Goal: Task Accomplishment & Management: Use online tool/utility

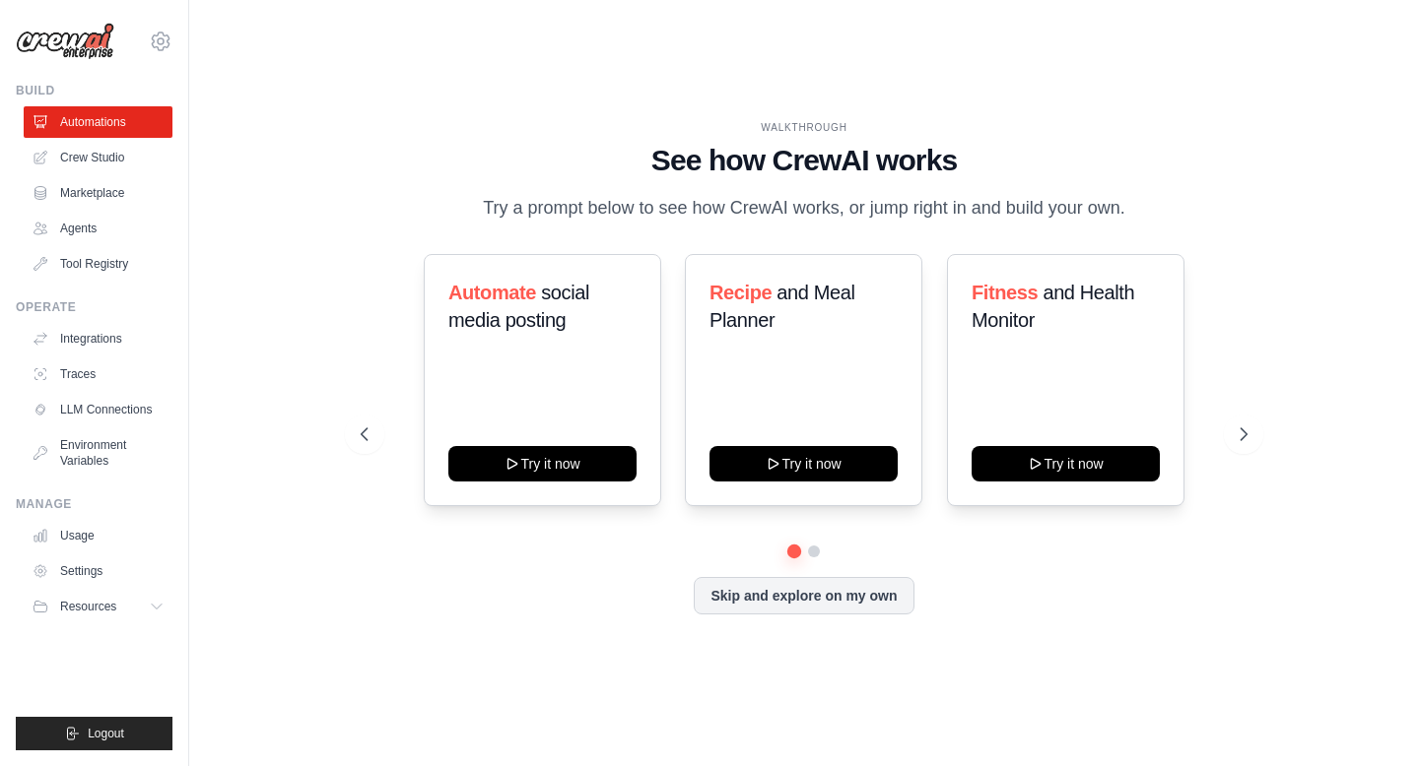
click at [83, 226] on link "Agents" at bounding box center [98, 229] width 149 height 32
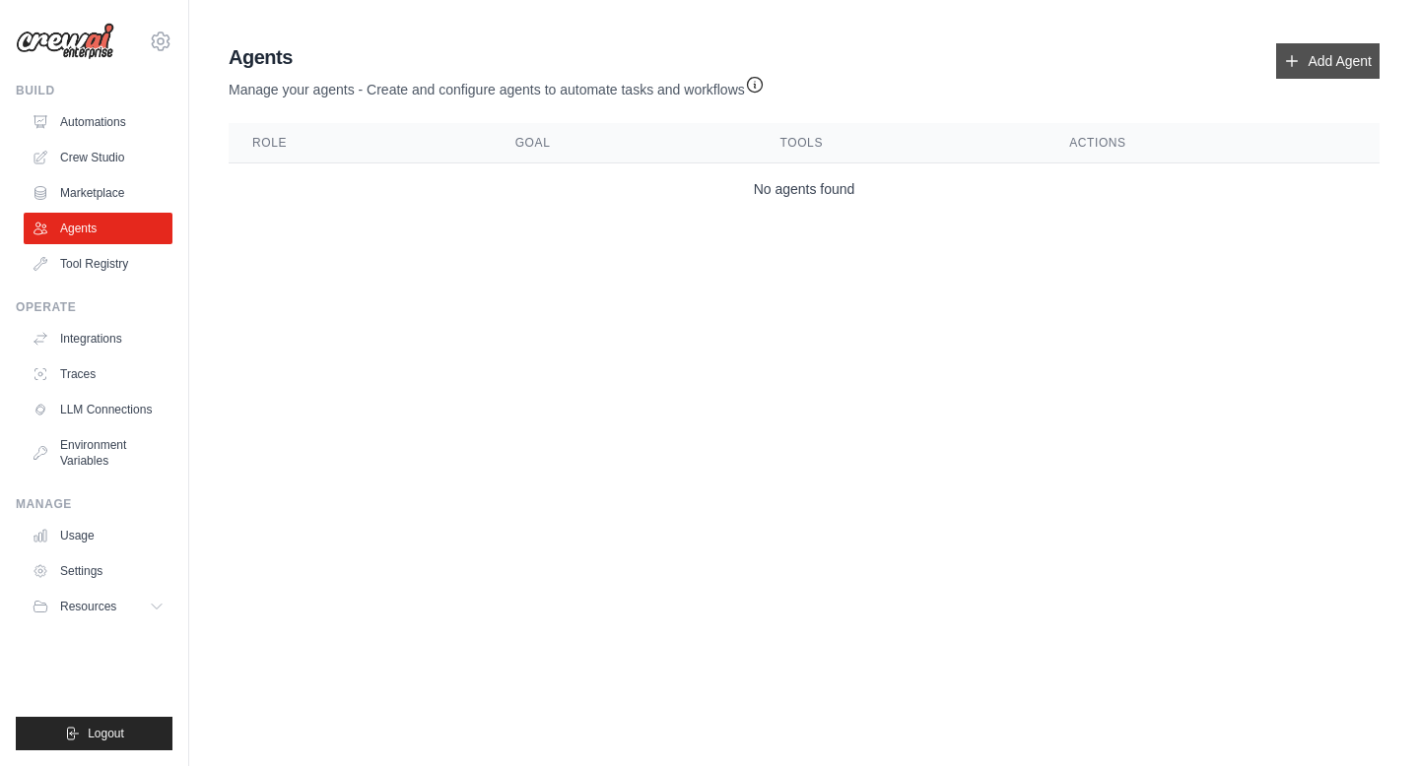
click at [1343, 60] on link "Add Agent" at bounding box center [1327, 60] width 103 height 35
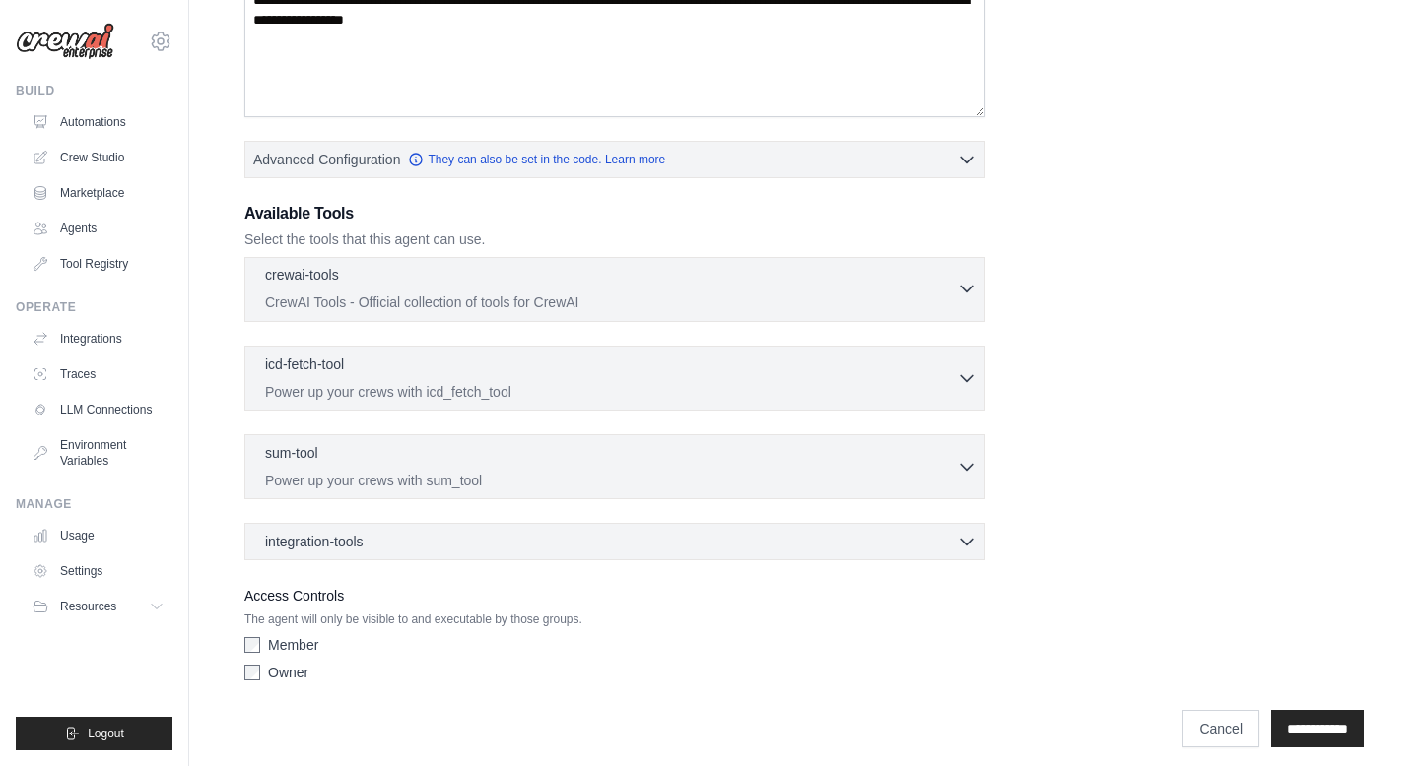
scroll to position [379, 0]
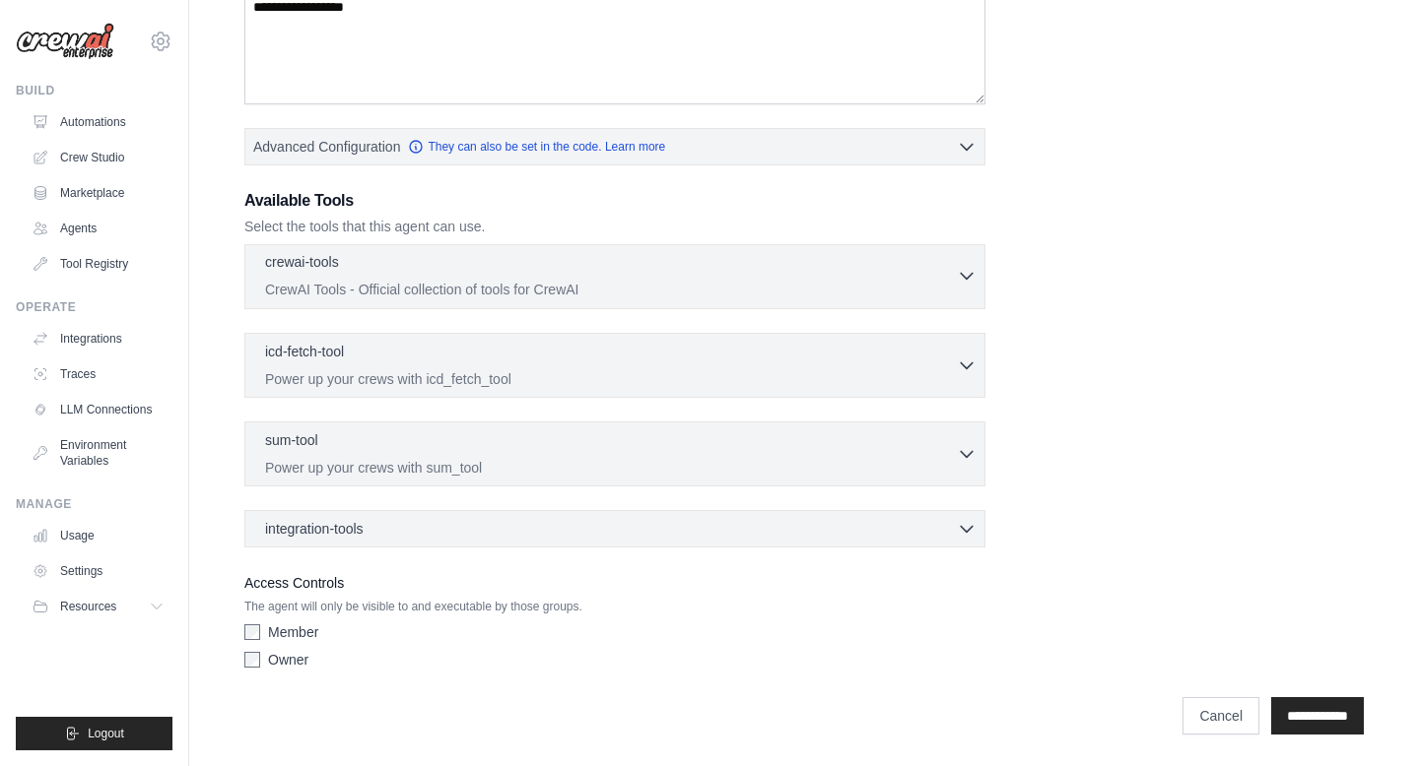
click at [650, 299] on div "crewai-tools 0 selected CrewAI Tools - Official collection of tools for CrewAI …" at bounding box center [614, 276] width 741 height 65
click at [728, 293] on p "CrewAI Tools - Official collection of tools for CrewAI" at bounding box center [611, 290] width 692 height 20
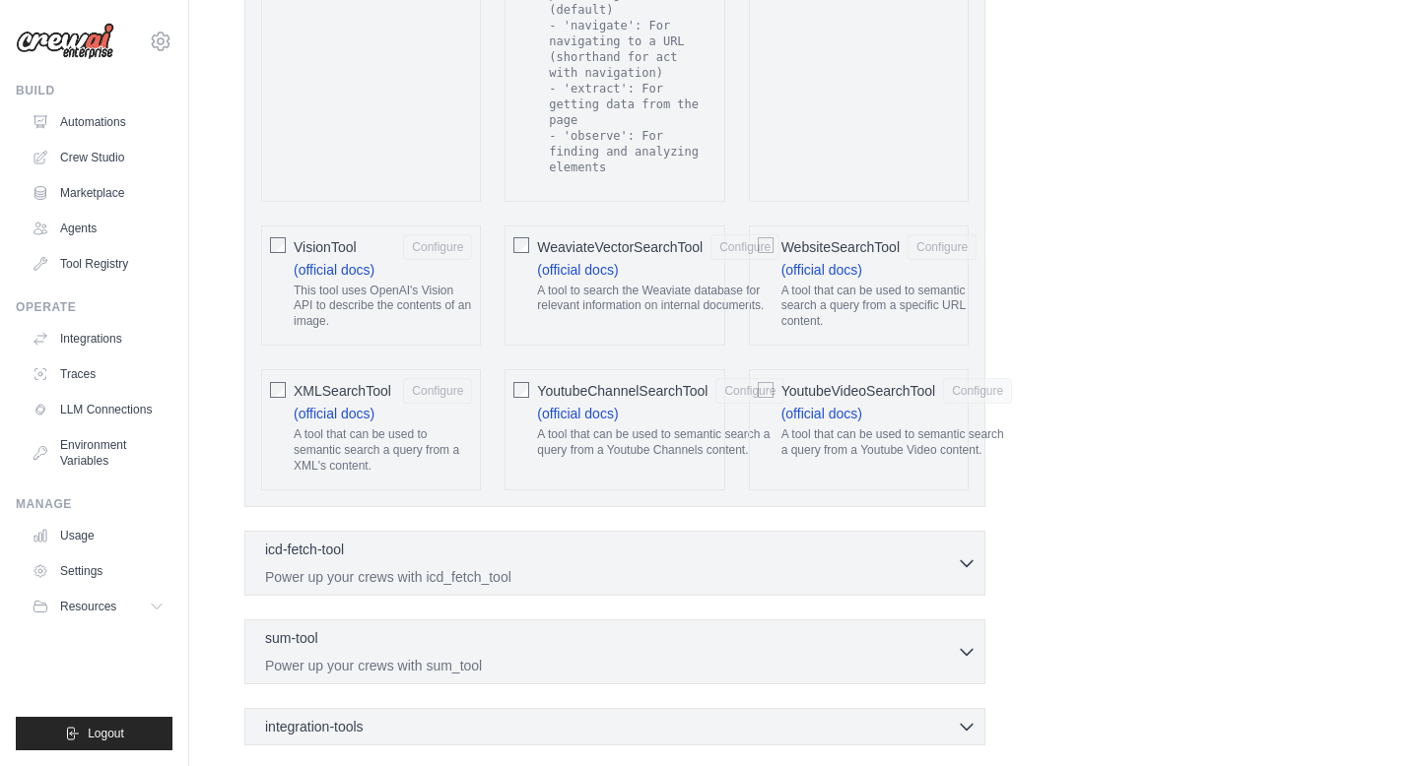
scroll to position [4255, 0]
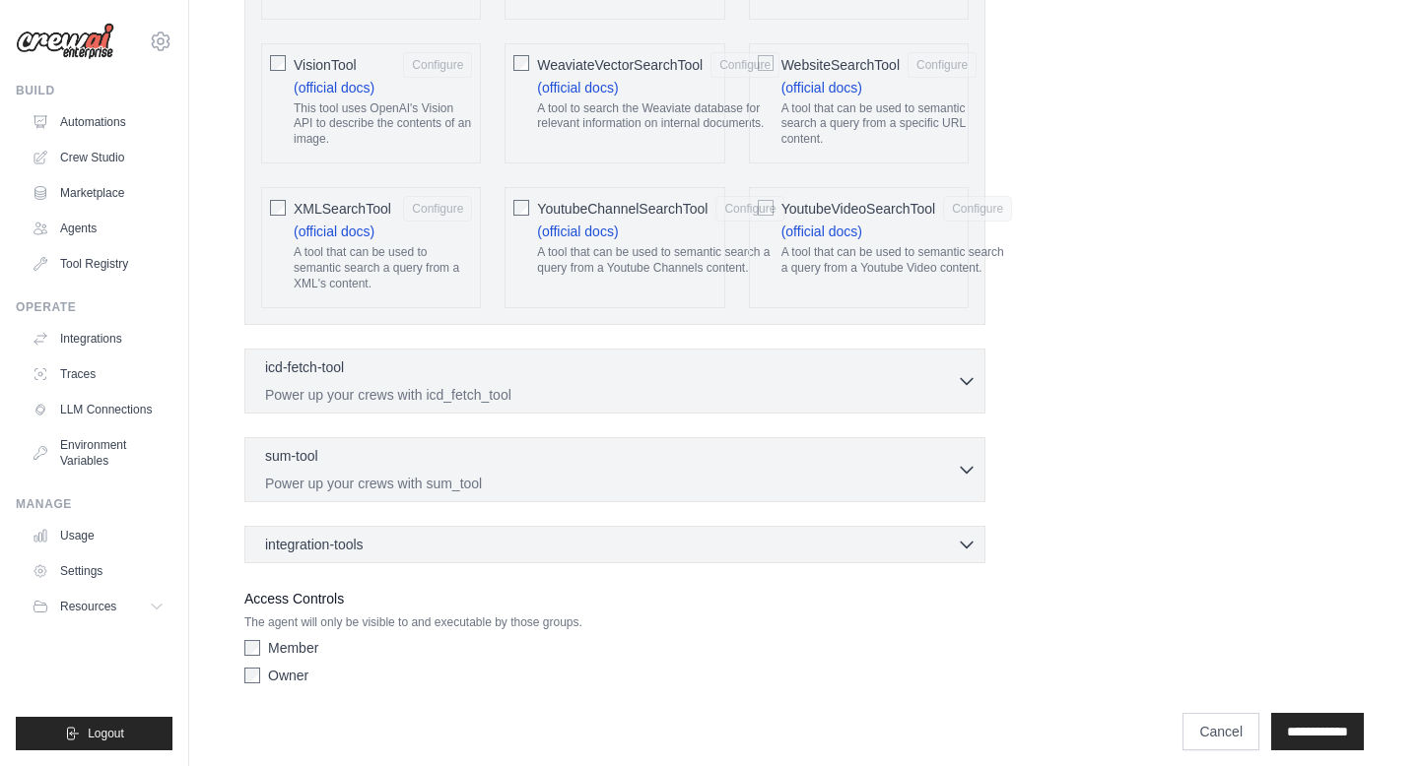
click at [883, 526] on div "integration-tools 0 selected Box Save files to Box Gmail" at bounding box center [614, 544] width 741 height 37
click at [964, 534] on icon "button" at bounding box center [967, 544] width 20 height 20
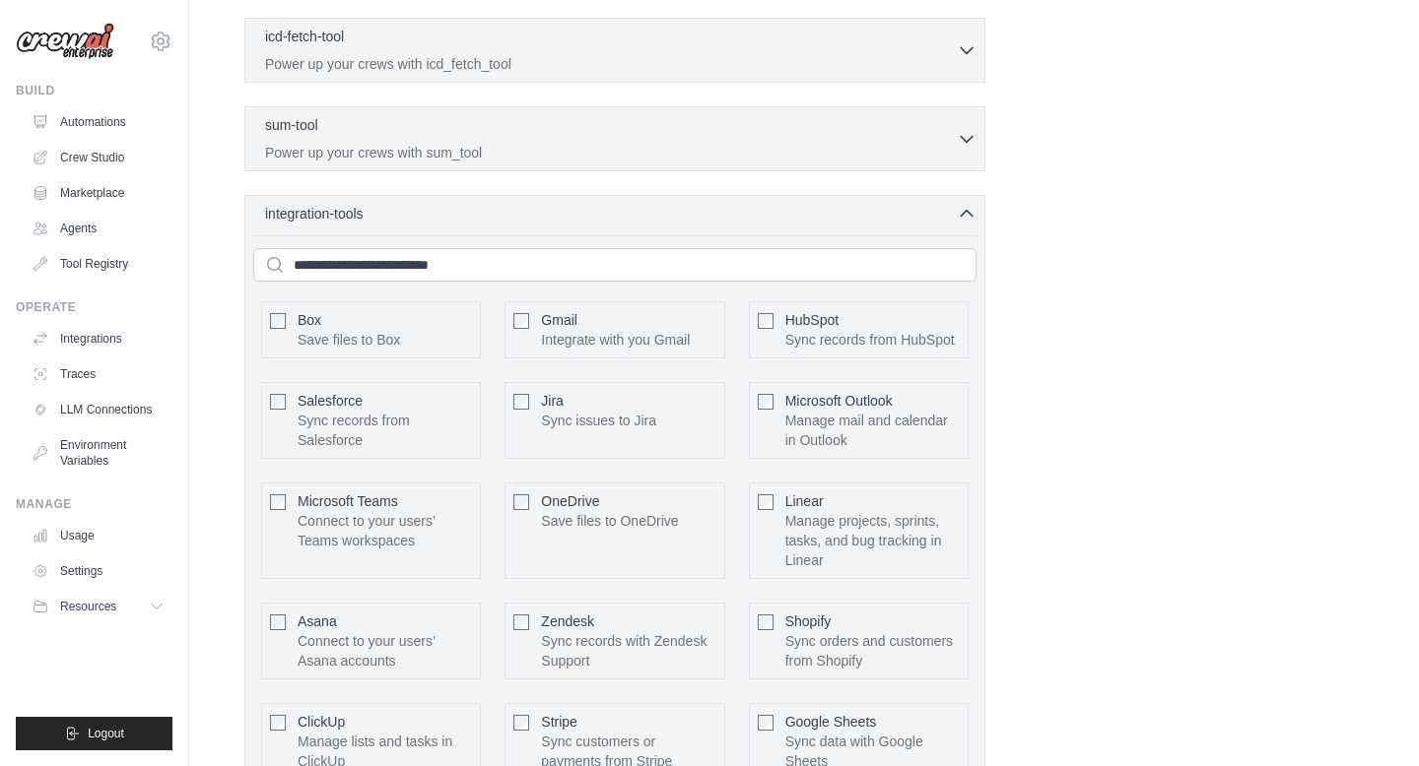
scroll to position [4582, 0]
click at [103, 130] on link "Automations" at bounding box center [100, 122] width 149 height 32
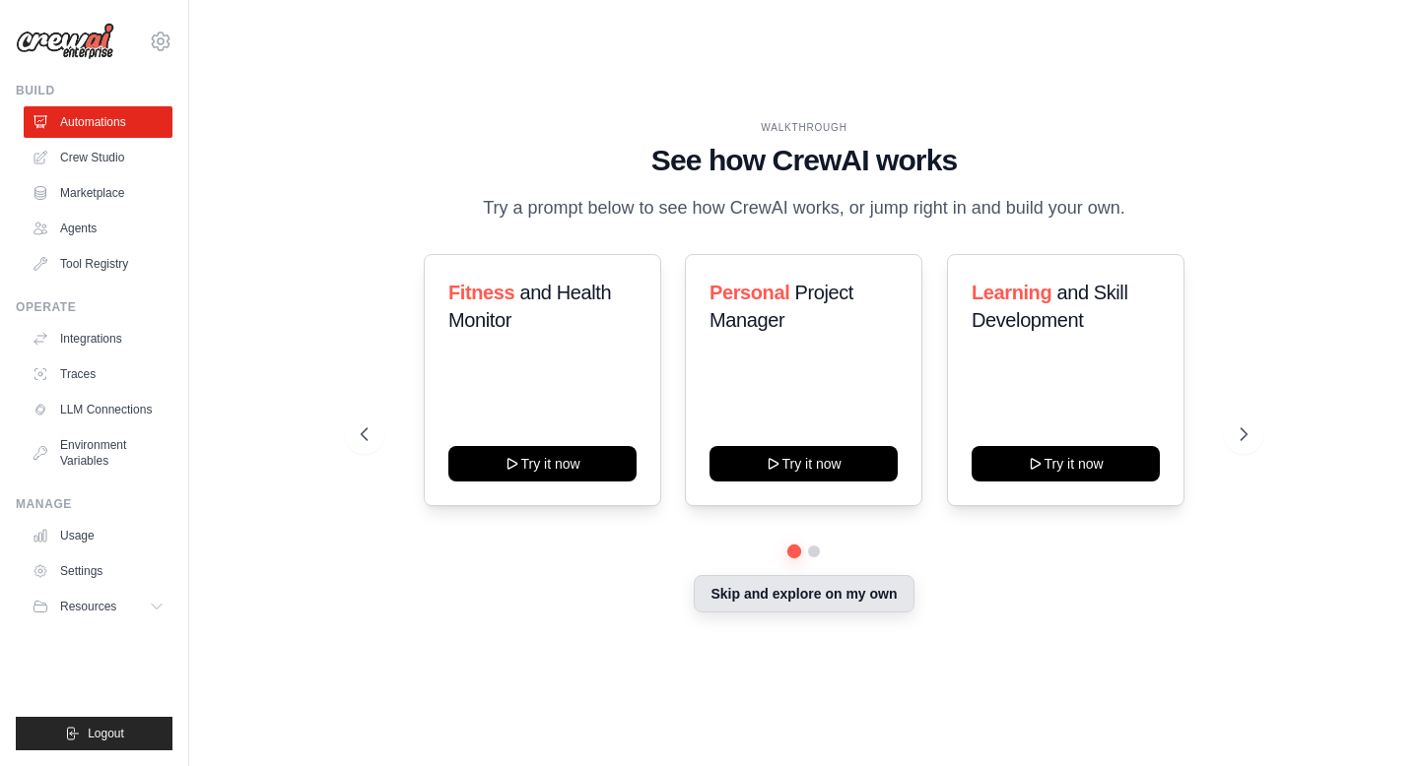
click at [778, 607] on button "Skip and explore on my own" at bounding box center [804, 593] width 220 height 37
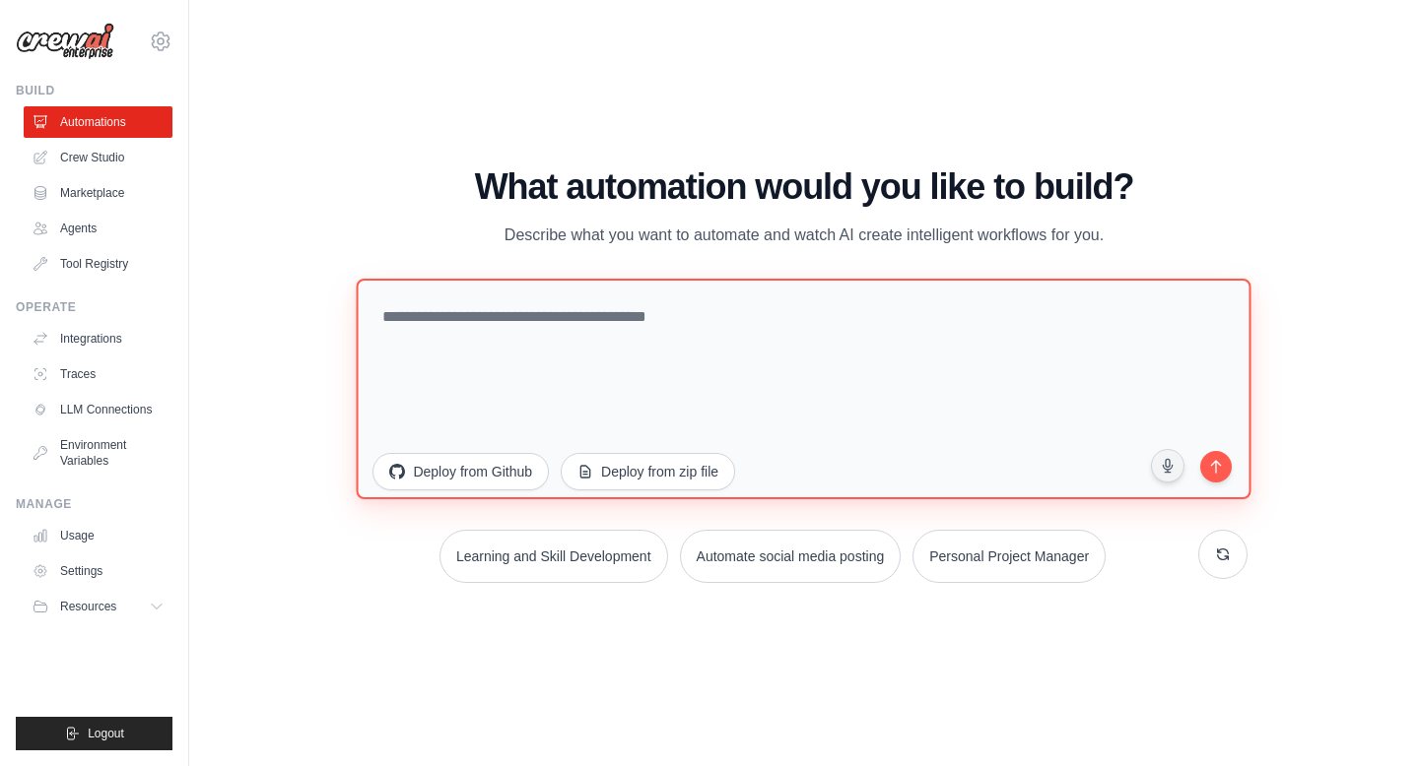
click at [515, 339] on textarea at bounding box center [804, 389] width 894 height 221
type textarea "*******"
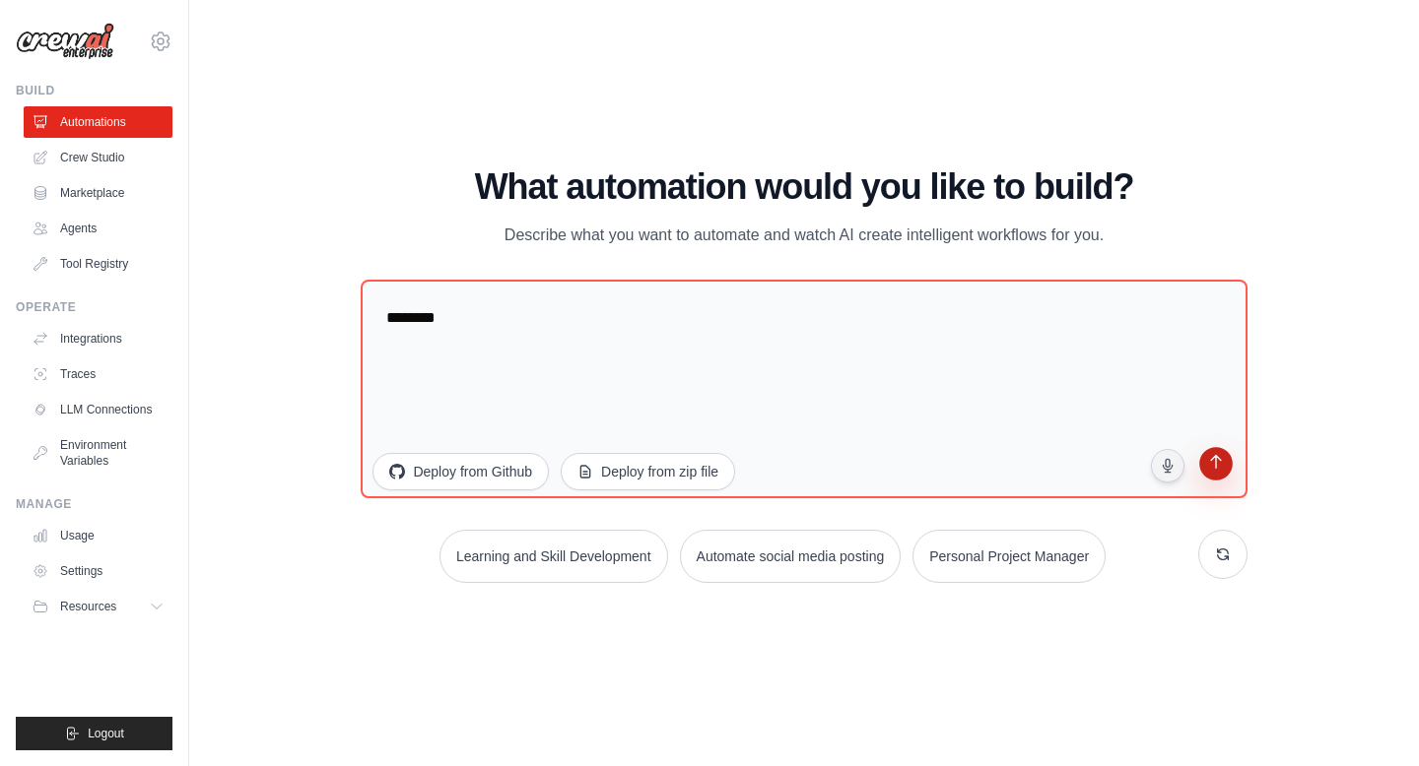
click at [1212, 462] on icon "submit" at bounding box center [1215, 464] width 19 height 19
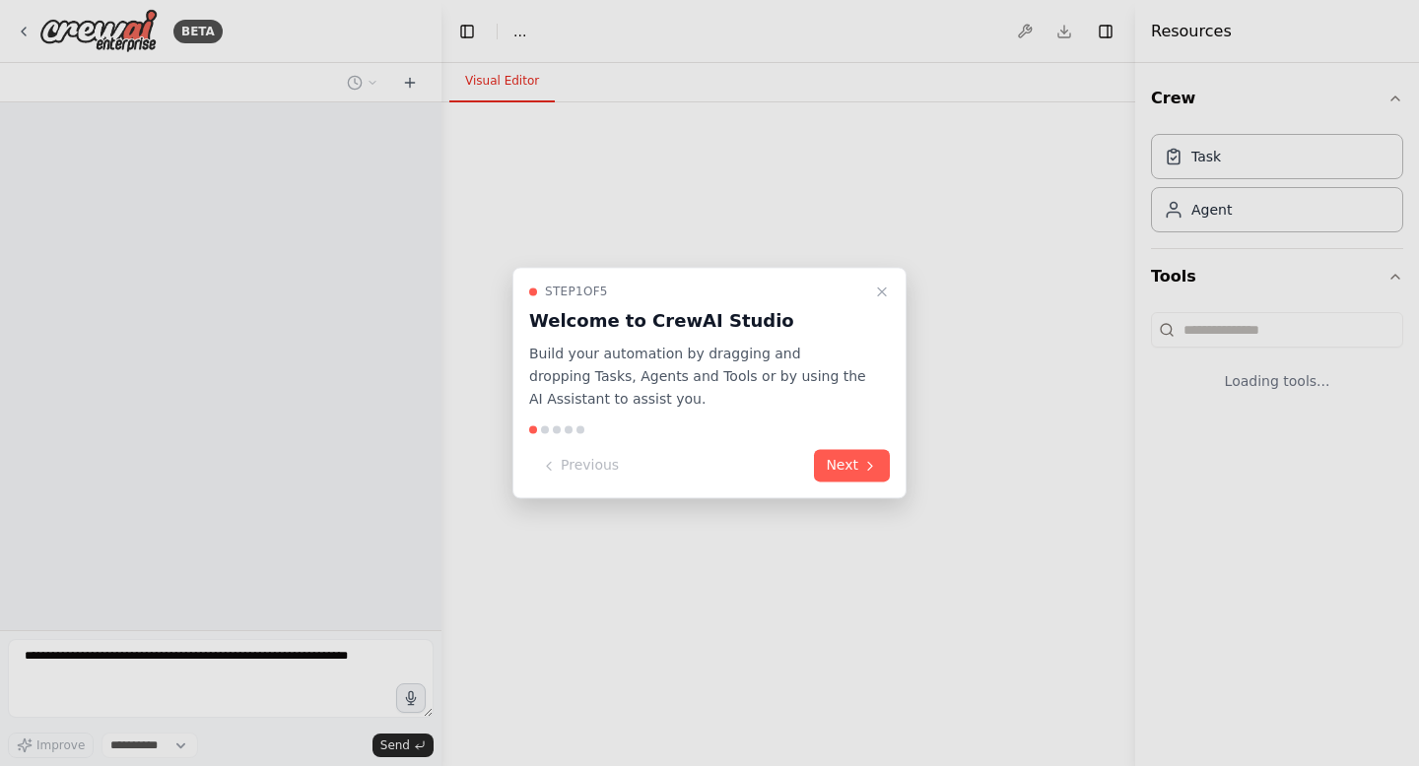
select select "****"
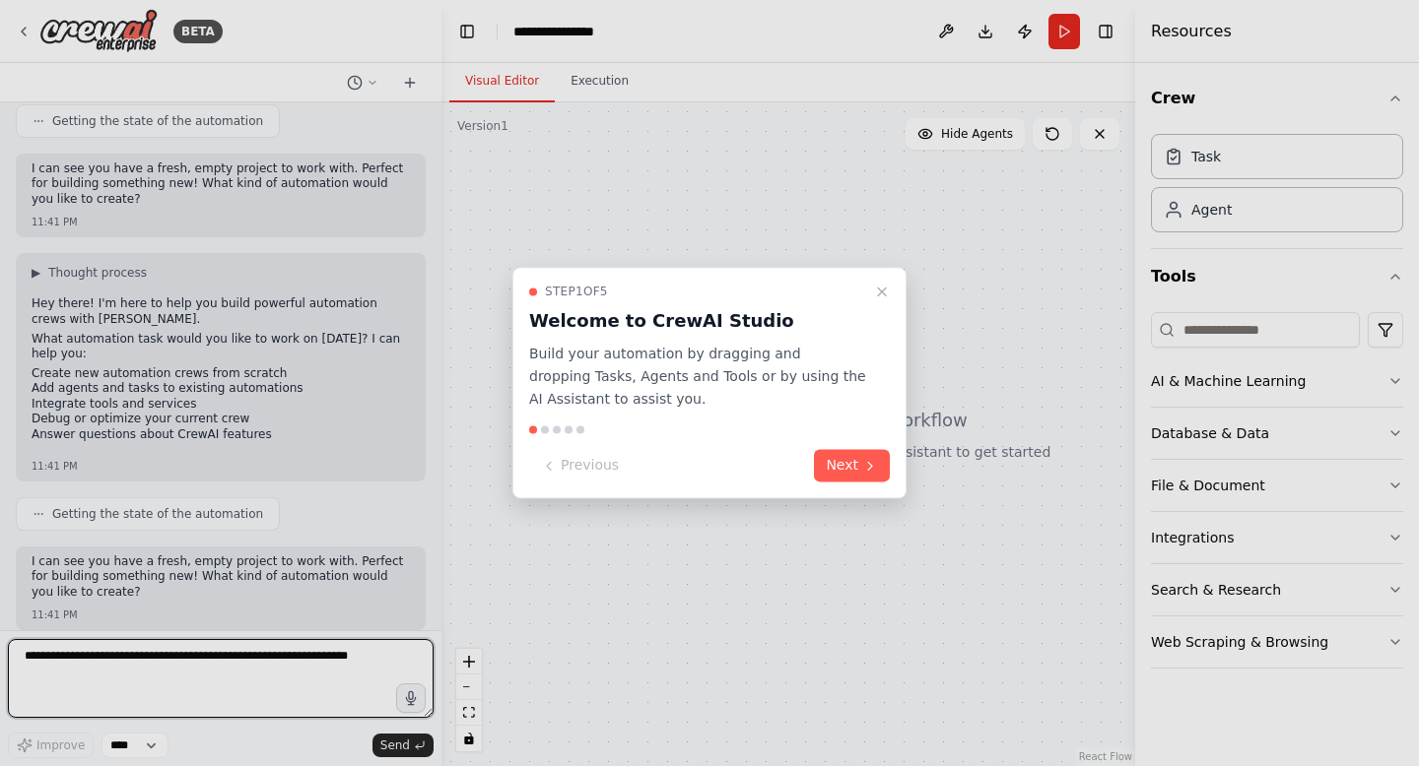
scroll to position [381, 0]
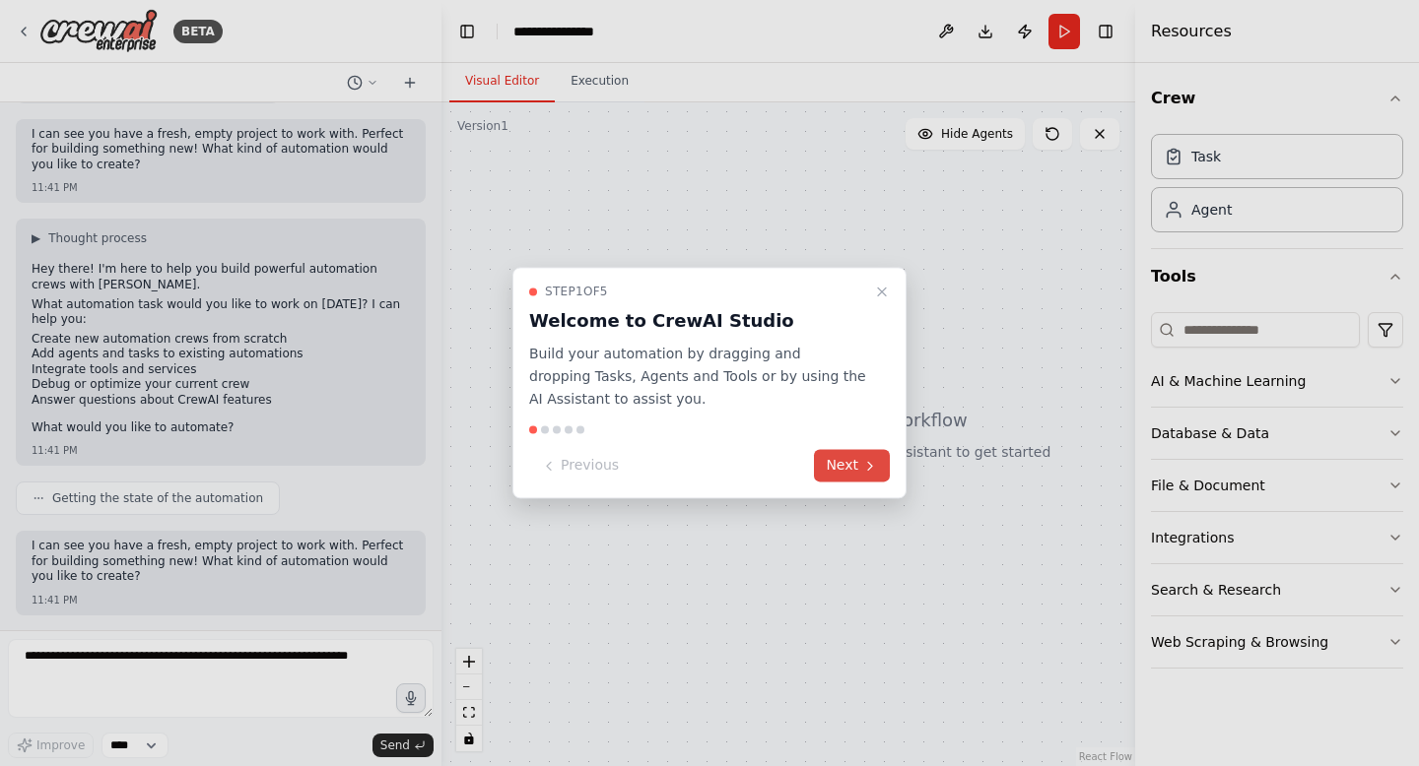
click at [847, 478] on button "Next" at bounding box center [852, 466] width 76 height 33
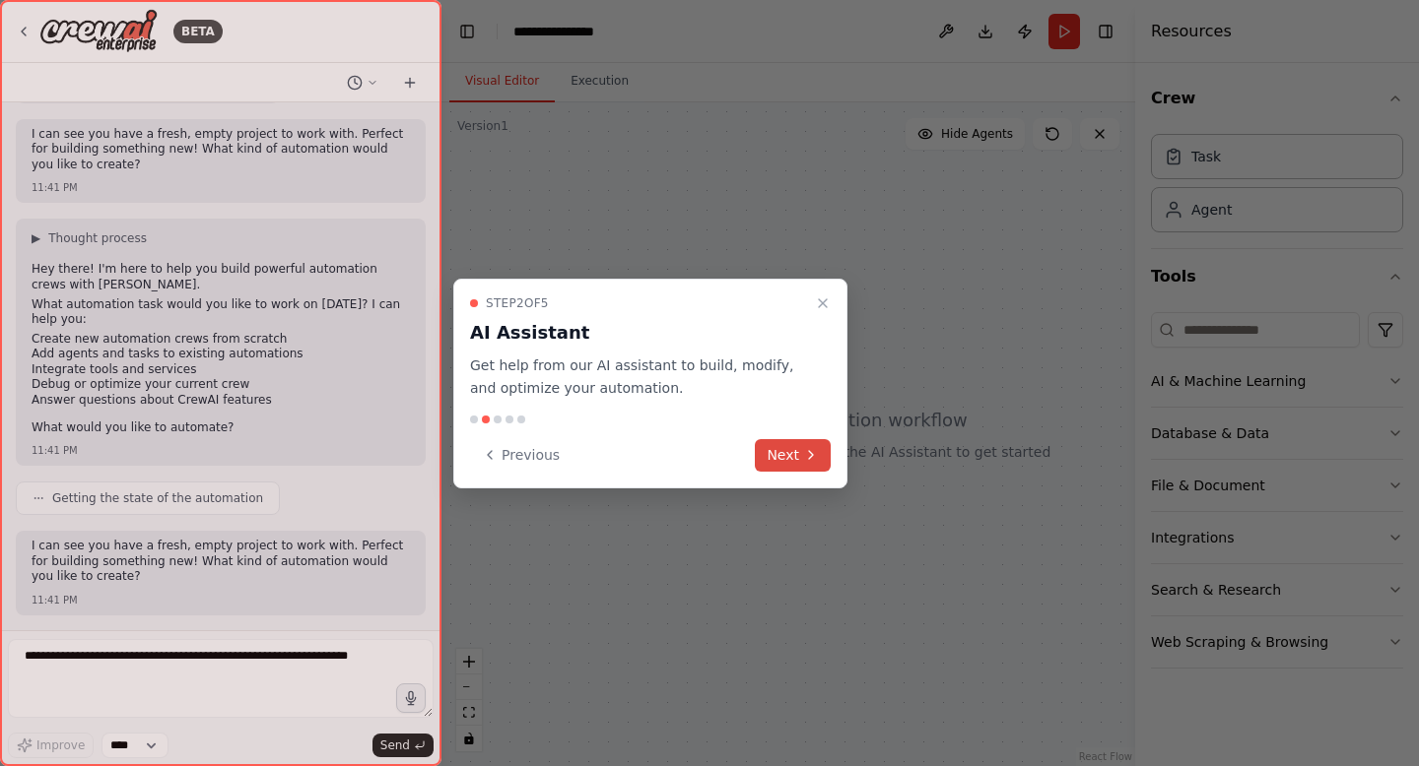
click at [780, 457] on button "Next" at bounding box center [793, 455] width 76 height 33
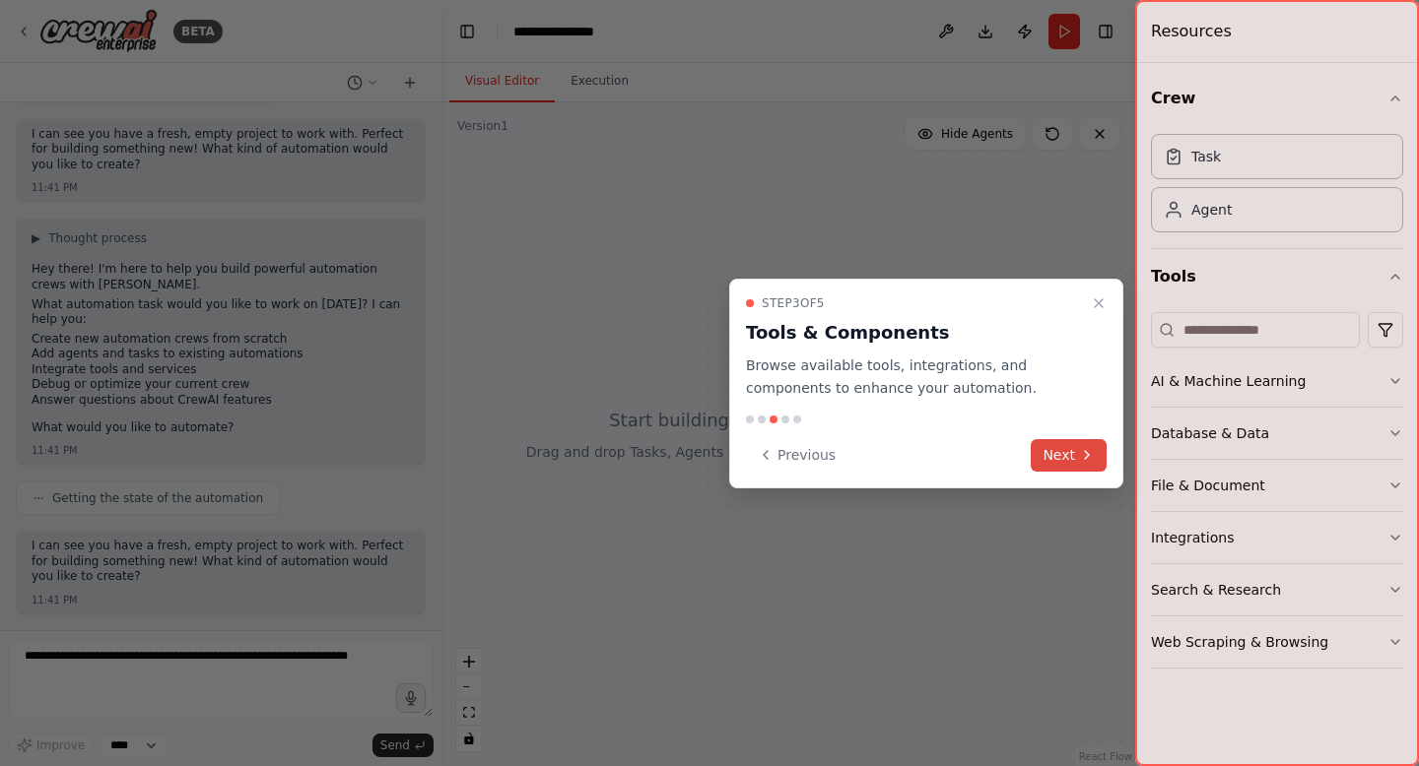
click at [1076, 457] on button "Next" at bounding box center [1068, 455] width 76 height 33
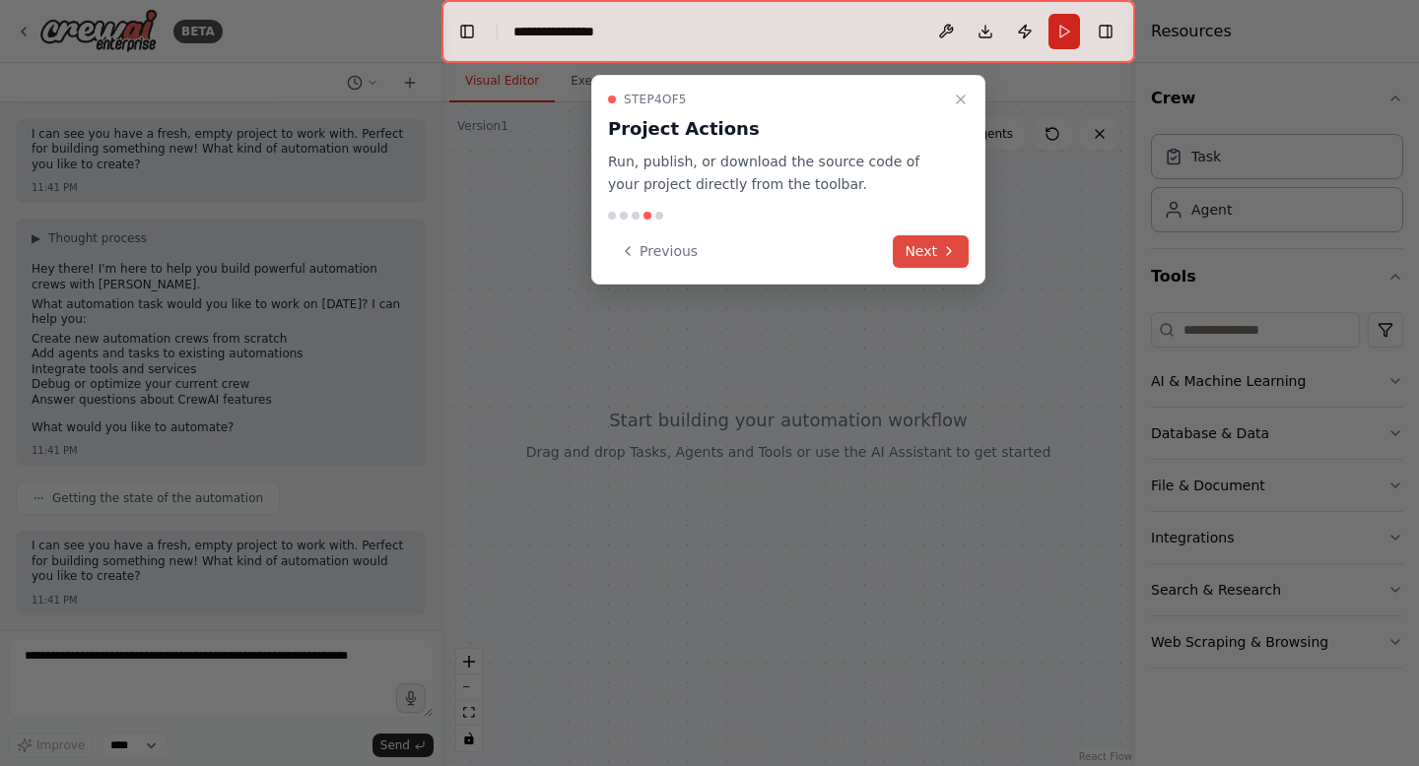
click at [924, 254] on button "Next" at bounding box center [930, 251] width 76 height 33
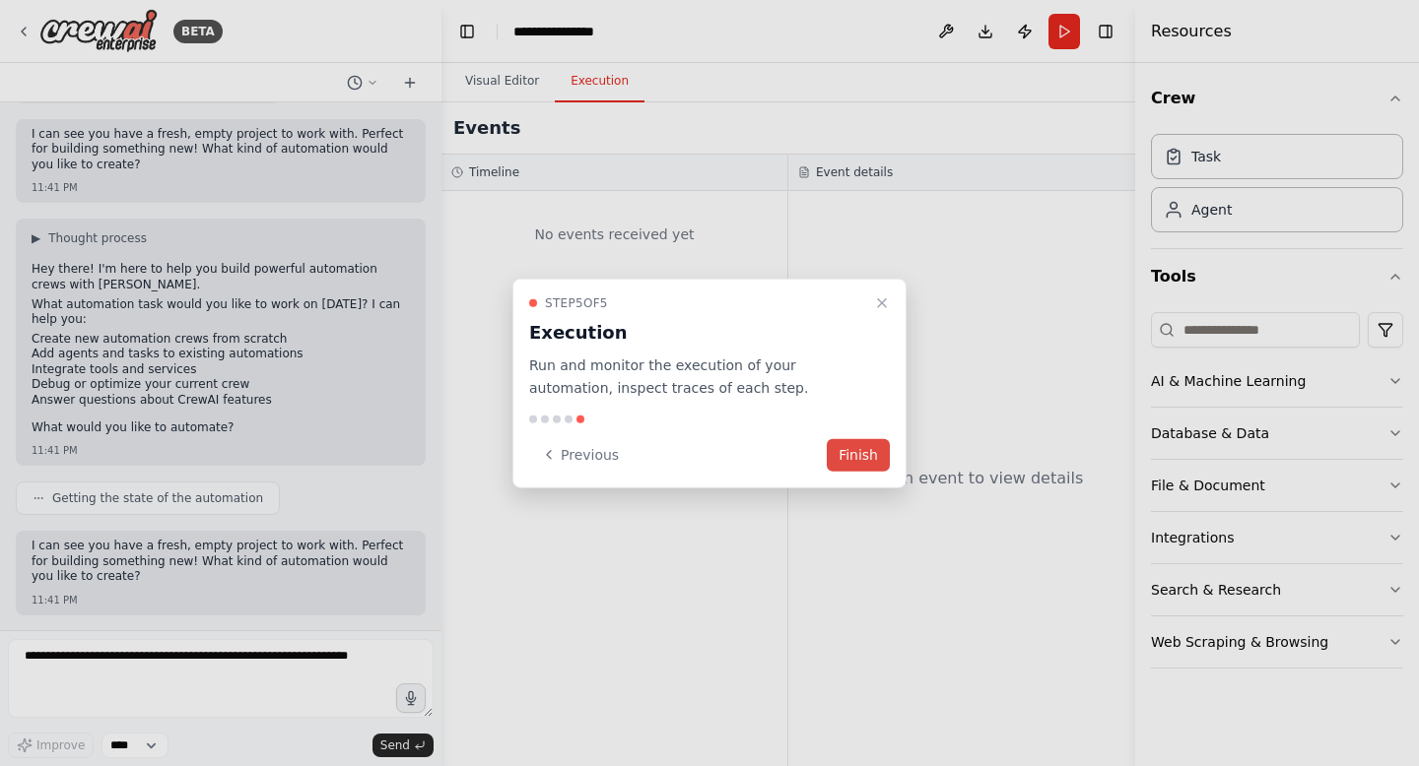
click at [867, 456] on button "Finish" at bounding box center [857, 454] width 63 height 33
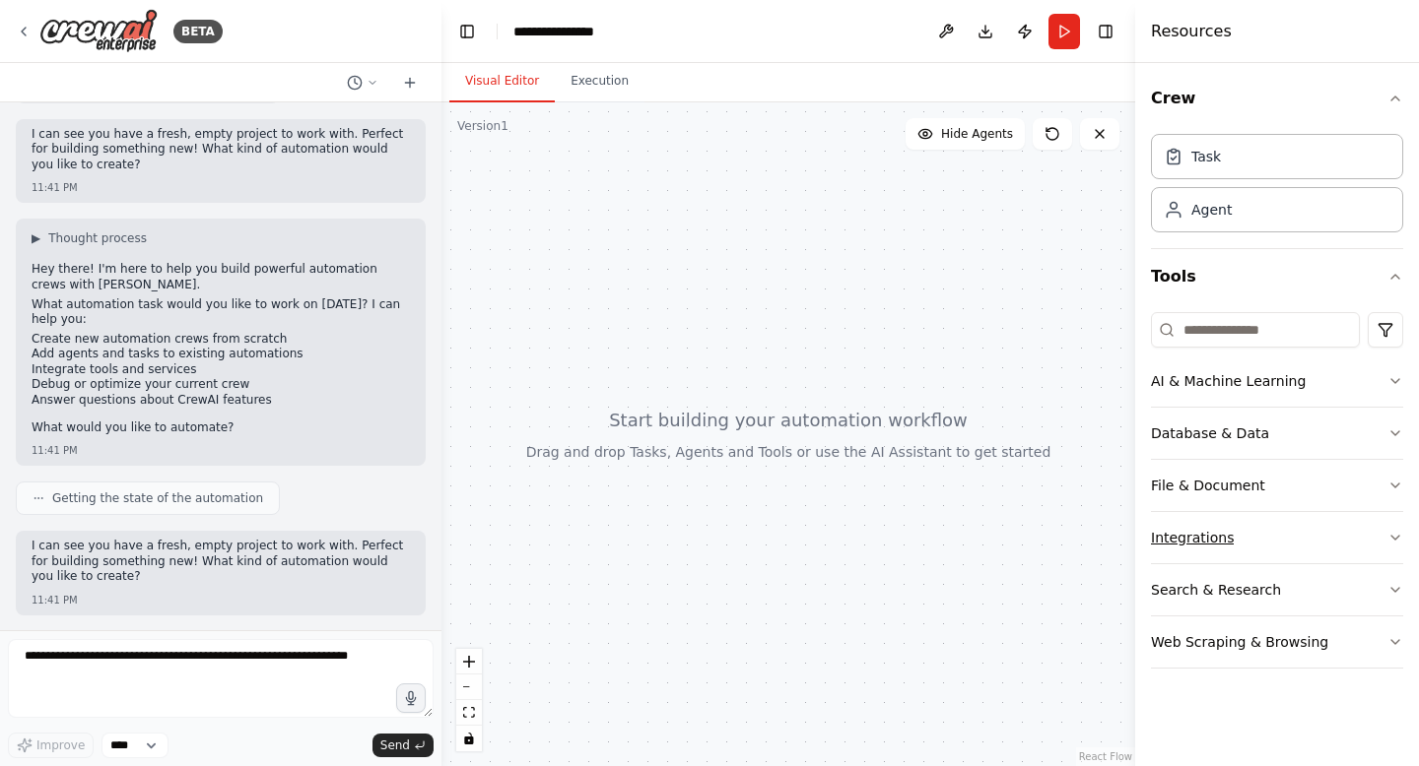
click at [1387, 536] on icon "button" at bounding box center [1395, 538] width 16 height 16
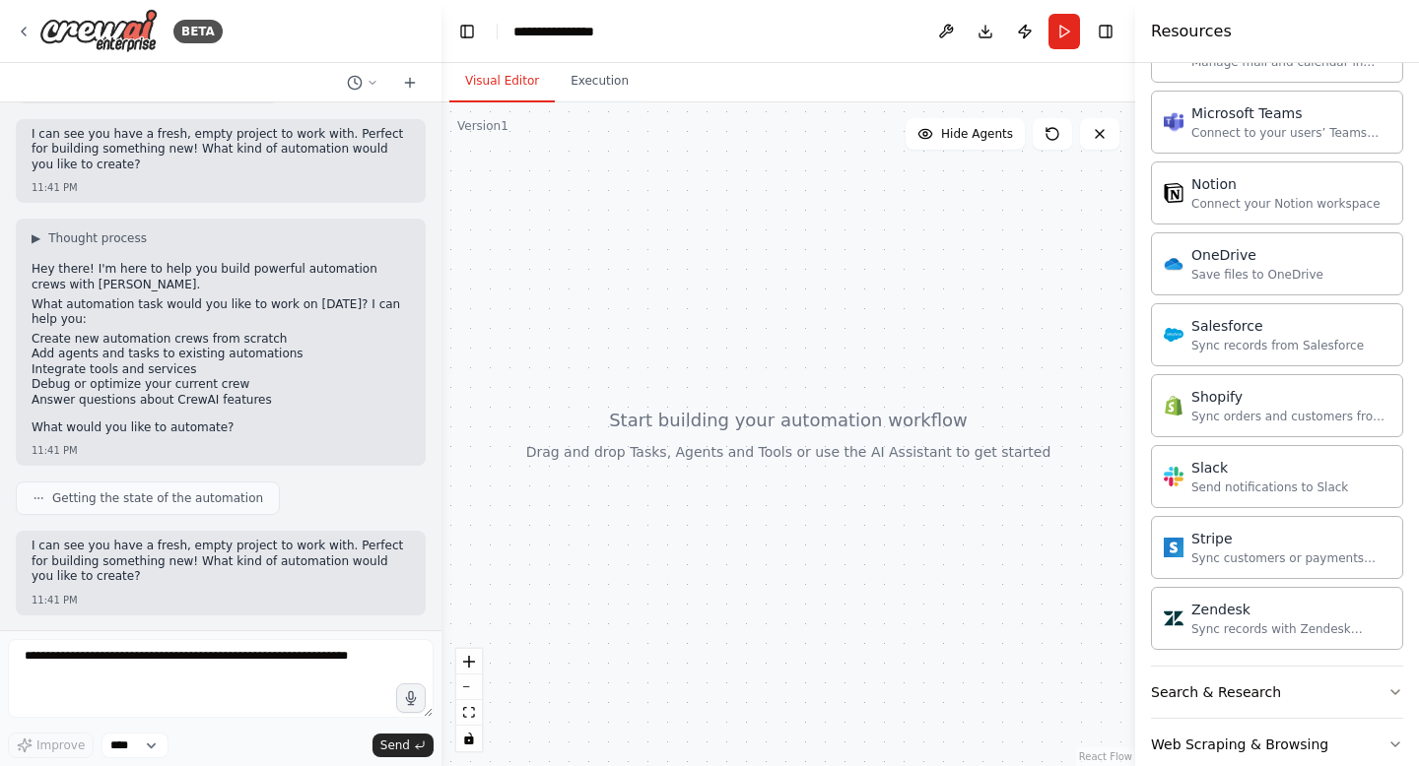
scroll to position [1439, 0]
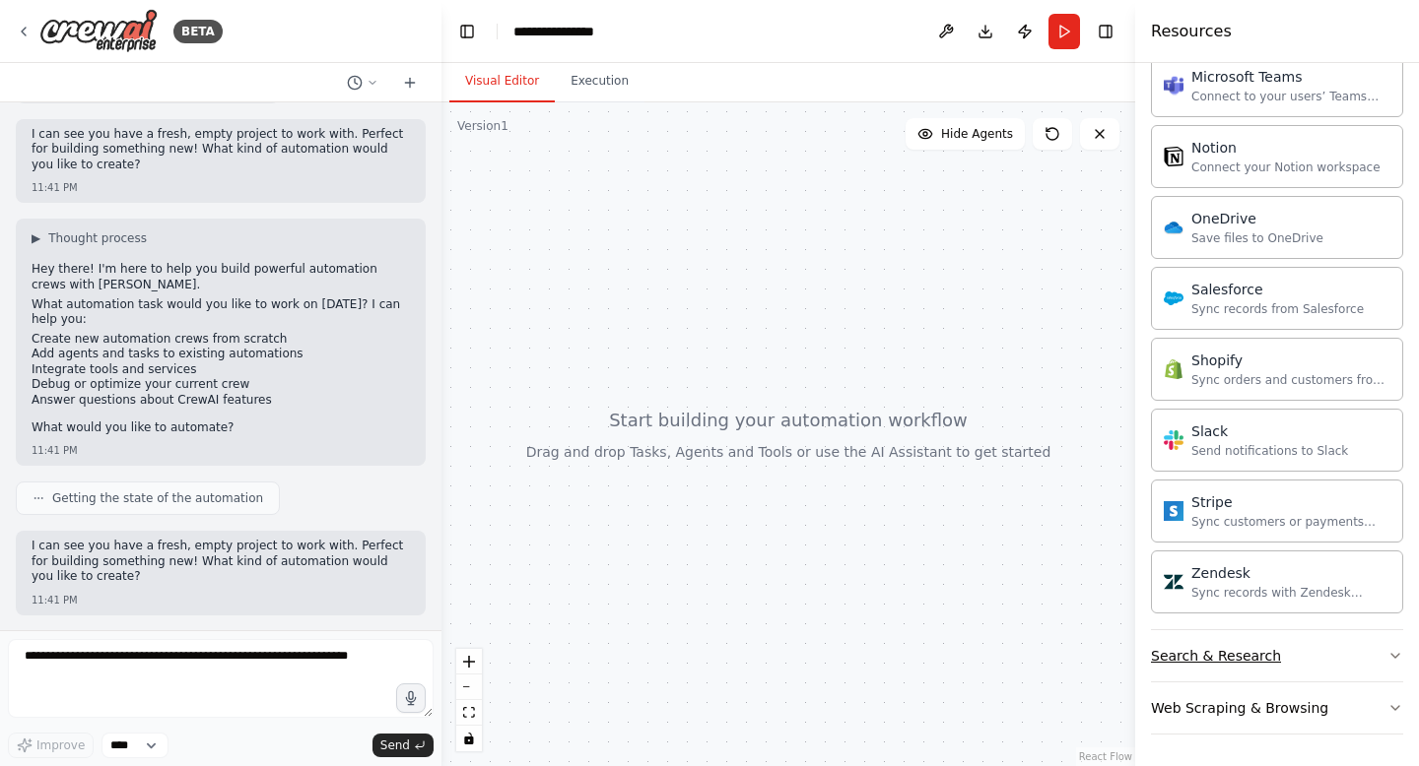
click at [1250, 658] on div "Search & Research" at bounding box center [1216, 656] width 130 height 20
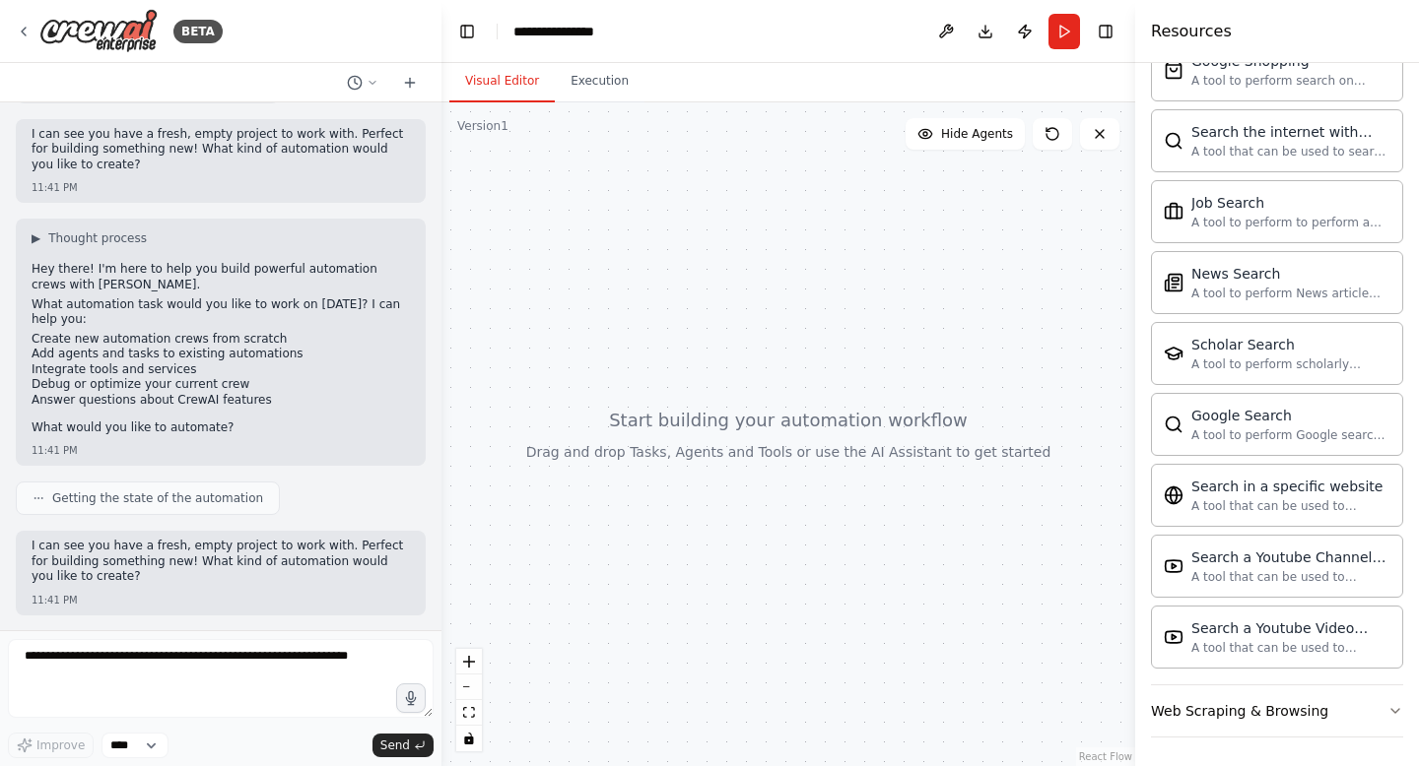
scroll to position [2448, 0]
click at [1232, 712] on div "Web Scraping & Browsing" at bounding box center [1239, 708] width 177 height 20
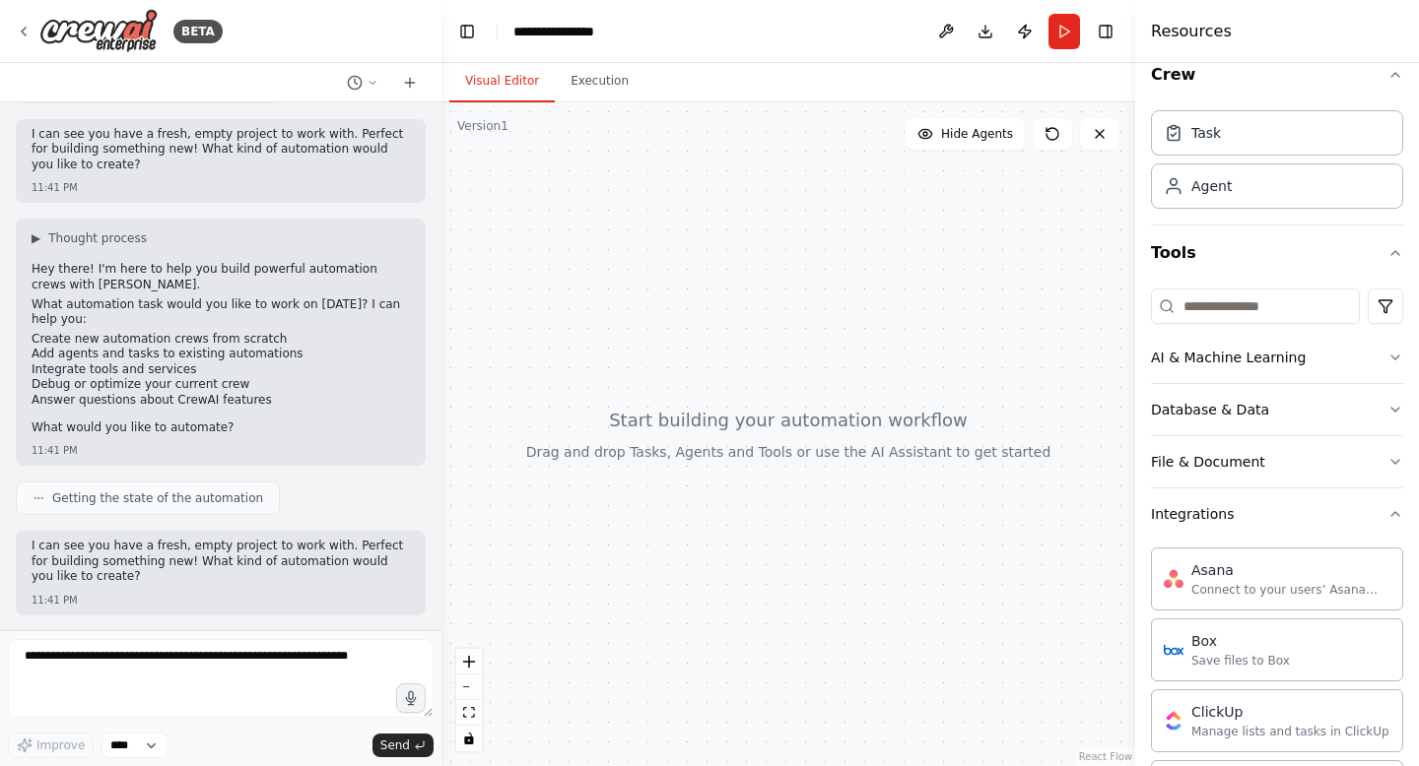
scroll to position [0, 0]
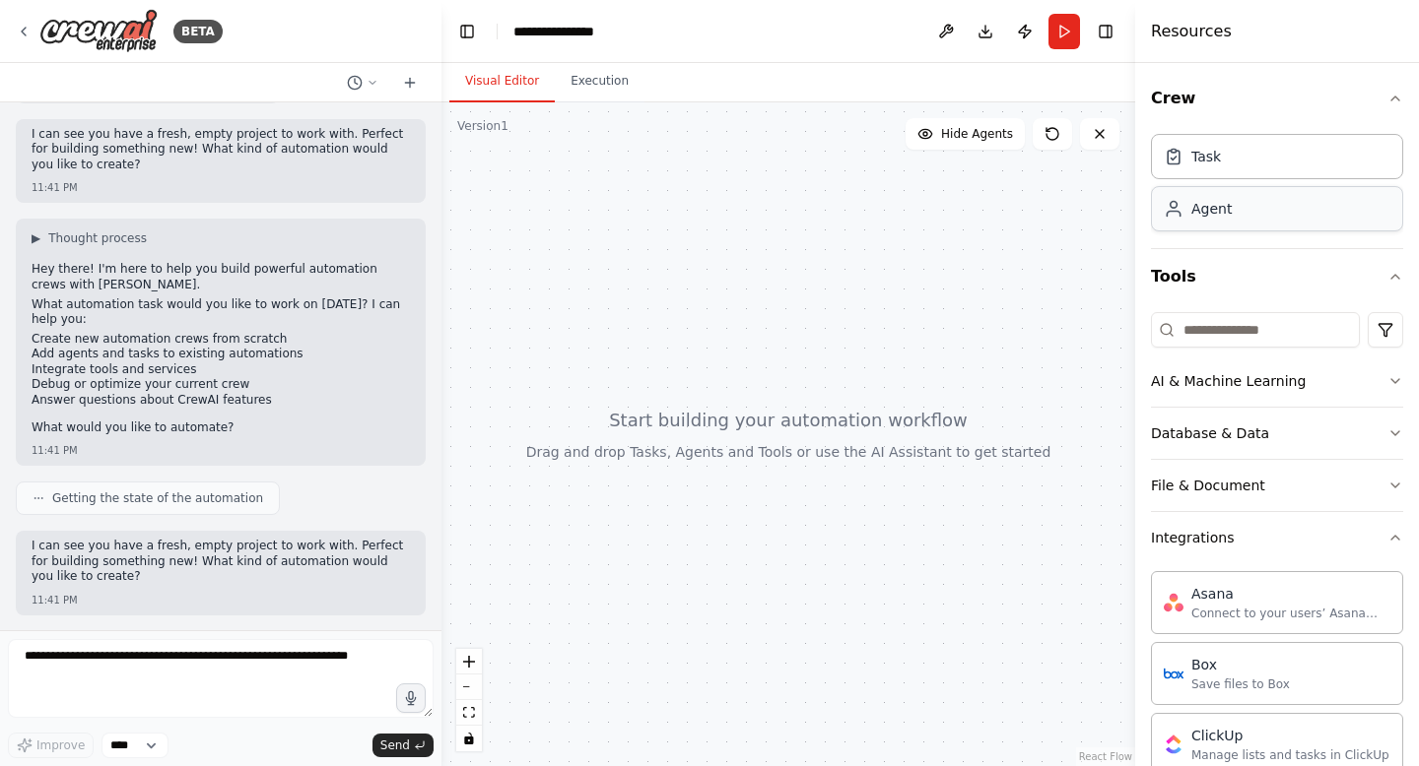
click at [1194, 216] on div "Agent" at bounding box center [1211, 209] width 40 height 20
click at [1234, 372] on div "AI & Machine Learning" at bounding box center [1228, 381] width 155 height 20
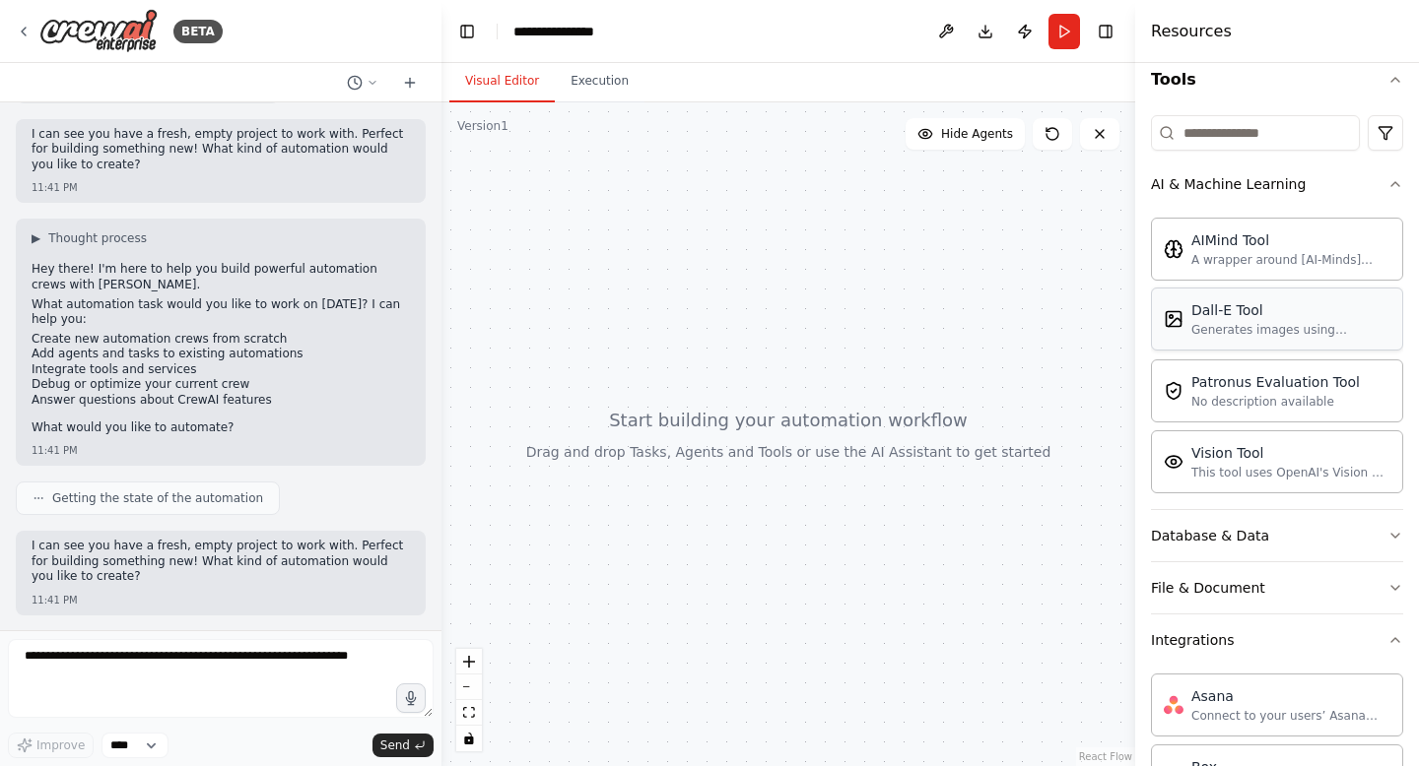
scroll to position [198, 0]
